Goal: Information Seeking & Learning: Learn about a topic

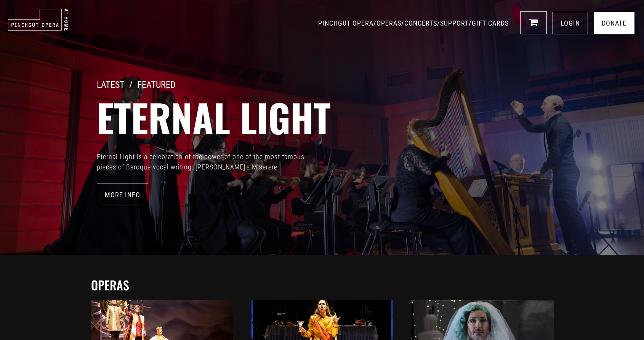
scroll to position [1, 0]
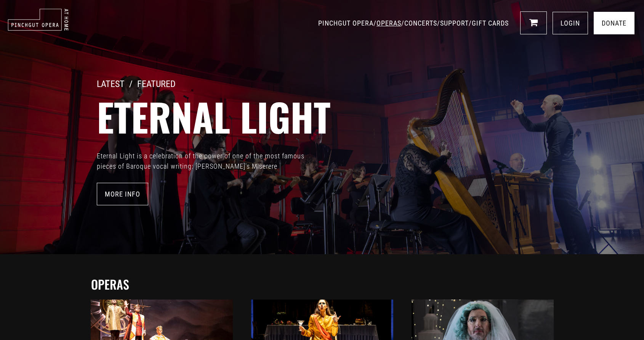
click at [377, 21] on link "OPERAS" at bounding box center [389, 23] width 25 height 8
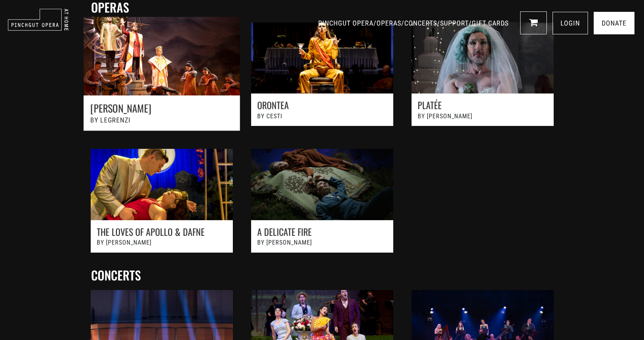
click at [160, 63] on link at bounding box center [161, 77] width 177 height 139
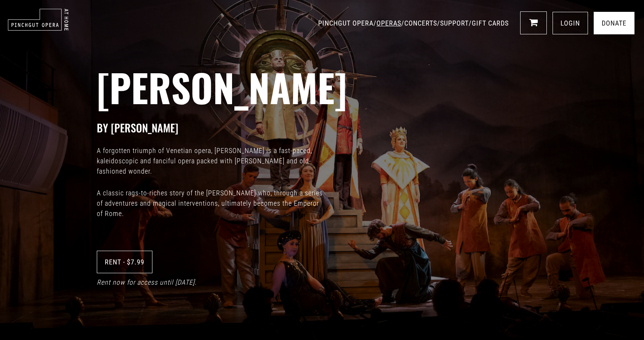
click at [377, 21] on link "OPERAS" at bounding box center [389, 23] width 25 height 8
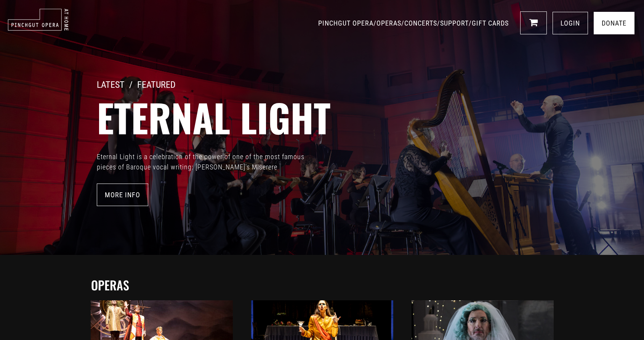
scroll to position [278, 0]
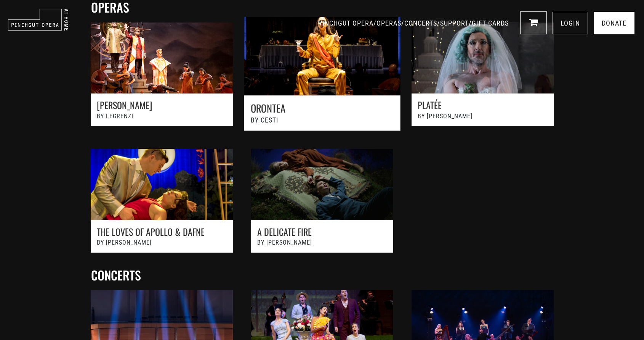
click at [317, 100] on link at bounding box center [322, 77] width 177 height 139
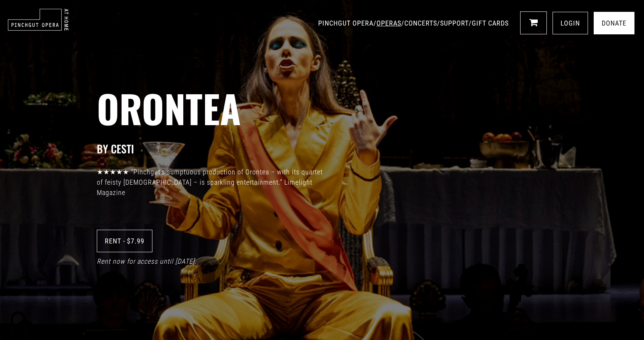
click at [377, 22] on link "OPERAS" at bounding box center [389, 23] width 25 height 8
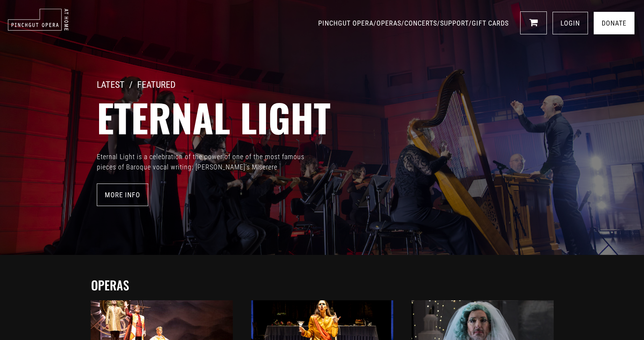
scroll to position [278, 0]
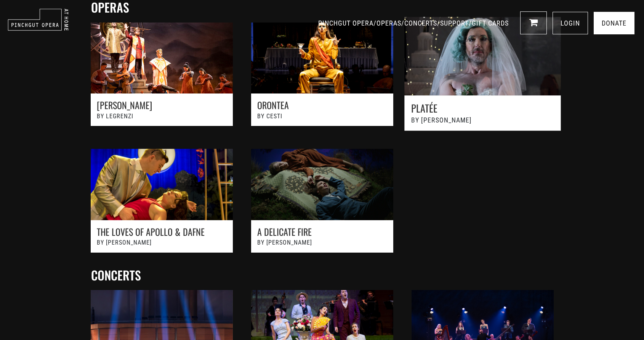
click at [469, 82] on link at bounding box center [482, 77] width 177 height 139
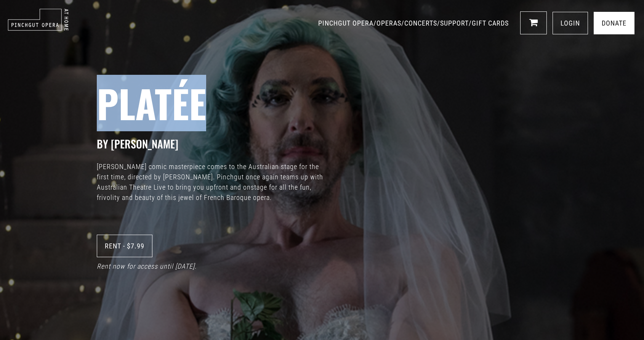
drag, startPoint x: 0, startPoint y: 0, endPoint x: 384, endPoint y: 43, distance: 386.8
click at [384, 44] on div "Platée BY Rameau Rameau’s comic masterpiece comes to the Australian stage for t…" at bounding box center [322, 170] width 644 height 340
click at [405, 21] on link "CONCERTS" at bounding box center [421, 23] width 33 height 8
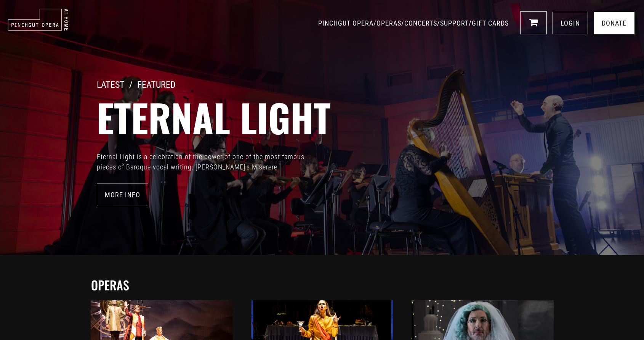
scroll to position [544, 0]
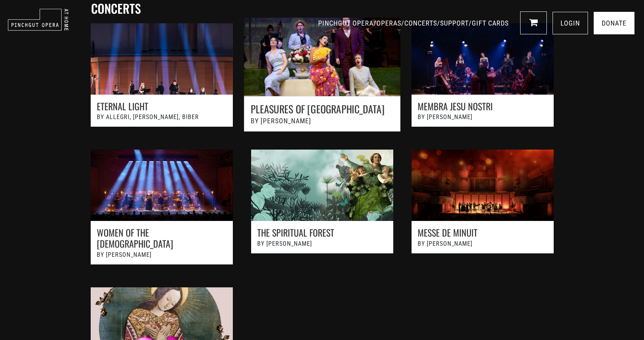
click at [311, 63] on link at bounding box center [322, 78] width 177 height 139
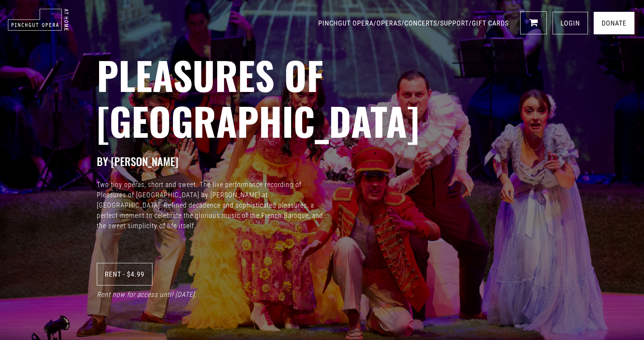
click at [393, 42] on body "PINCHGUT OPERA / OPERAS / CONCERTS / SUPPORT / GIFT CARDS 0 LOGIN Donate PINCHG…" at bounding box center [322, 170] width 644 height 340
click at [313, 155] on h3 "BY [PERSON_NAME]" at bounding box center [371, 161] width 548 height 13
click at [318, 22] on link "PINCHGUT OPERA" at bounding box center [345, 23] width 55 height 8
